Goal: Book appointment/travel/reservation

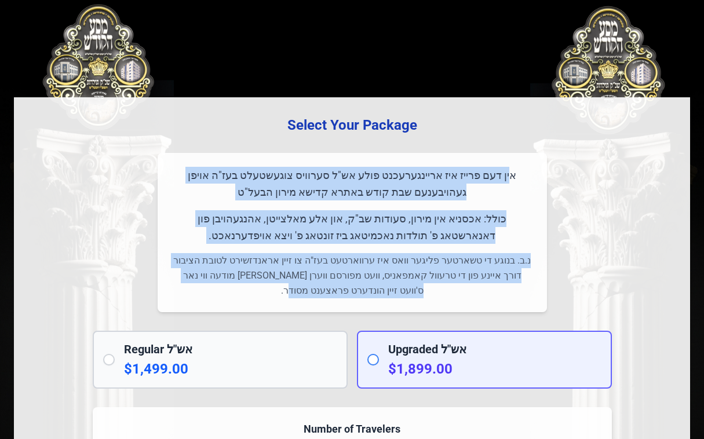
drag, startPoint x: 528, startPoint y: 175, endPoint x: 296, endPoint y: 291, distance: 258.7
click at [296, 291] on div "אין דעם פרייז איז אריינגערעכנט פולע אש"ל סערוויס צוגעשטעלט בעז"ה אויפן געהויבענ…" at bounding box center [353, 232] width 390 height 159
click at [516, 171] on p "אין דעם פרייז איז אריינגערעכנט פולע אש"ל סערוויס צוגעשטעלט בעז"ה אויפן געהויבענ…" at bounding box center [353, 184] width 362 height 34
drag, startPoint x: 526, startPoint y: 174, endPoint x: 228, endPoint y: 293, distance: 320.6
click at [223, 297] on div "אין דעם פרייז איז אריינגערעכנט פולע אש"ל סערוויס צוגעשטעלט בעז"ה אויפן געהויבענ…" at bounding box center [353, 232] width 390 height 159
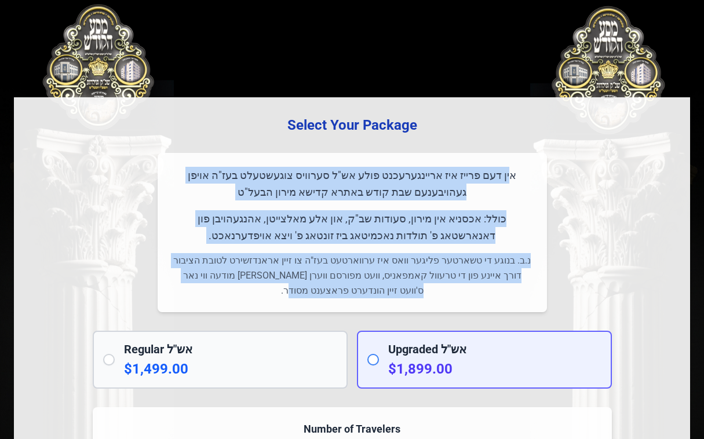
click at [354, 288] on p "נ.ב. בנוגע די טשארטער פליגער וואס איז ערווארטעט בעז"ה צו זיין אראנדזשירט לטובת …" at bounding box center [353, 275] width 362 height 45
drag, startPoint x: 319, startPoint y: 293, endPoint x: 541, endPoint y: 162, distance: 257.8
click at [541, 159] on div "אין דעם פרייז איז אריינגערעכנט פולע אש"ל סערוויס צוגעשטעלט בעז"ה אויפן געהויבענ…" at bounding box center [353, 232] width 390 height 159
click at [415, 217] on p "כולל: אכסניא אין מירון, סעודות שב"ק, און אלע מאלצייטן, אהנגעהויבן פון דאנארשטאג…" at bounding box center [353, 227] width 362 height 34
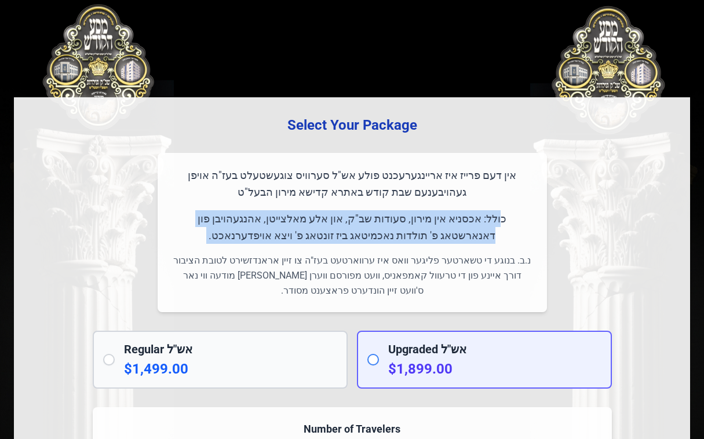
click at [415, 216] on p "כולל: אכסניא אין מירון, סעודות שב"ק, און אלע מאלצייטן, אהנגעהויבן פון דאנארשטאג…" at bounding box center [353, 227] width 362 height 34
click at [415, 213] on p "כולל: אכסניא אין מירון, סעודות שב"ק, און אלע מאלצייטן, אהנגעהויבן פון דאנארשטאג…" at bounding box center [353, 227] width 362 height 34
click at [416, 212] on p "כולל: אכסניא אין מירון, סעודות שב"ק, און אלע מאלצייטן, אהנגעהויבן פון דאנארשטאג…" at bounding box center [353, 227] width 362 height 34
click at [417, 209] on div "אין דעם פרייז איז אריינגערעכנט פולע אש"ל סערוויס צוגעשטעלט בעז"ה אויפן געהויבענ…" at bounding box center [353, 232] width 390 height 159
click at [412, 205] on div "אין דעם פרייז איז אריינגערעכנט פולע אש"ל סערוויס צוגעשטעלט בעז"ה אויפן געהויבענ…" at bounding box center [353, 232] width 390 height 159
